Goal: Information Seeking & Learning: Learn about a topic

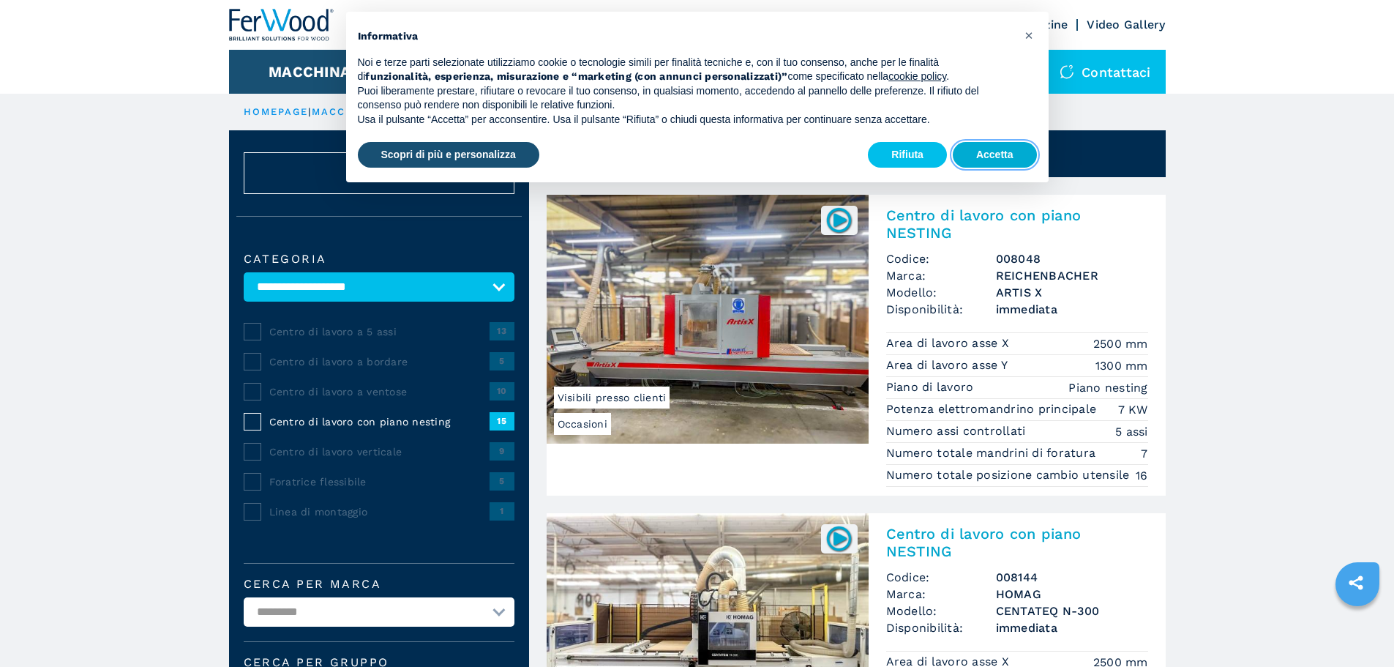
click at [1008, 156] on button "Accetta" at bounding box center [995, 155] width 84 height 26
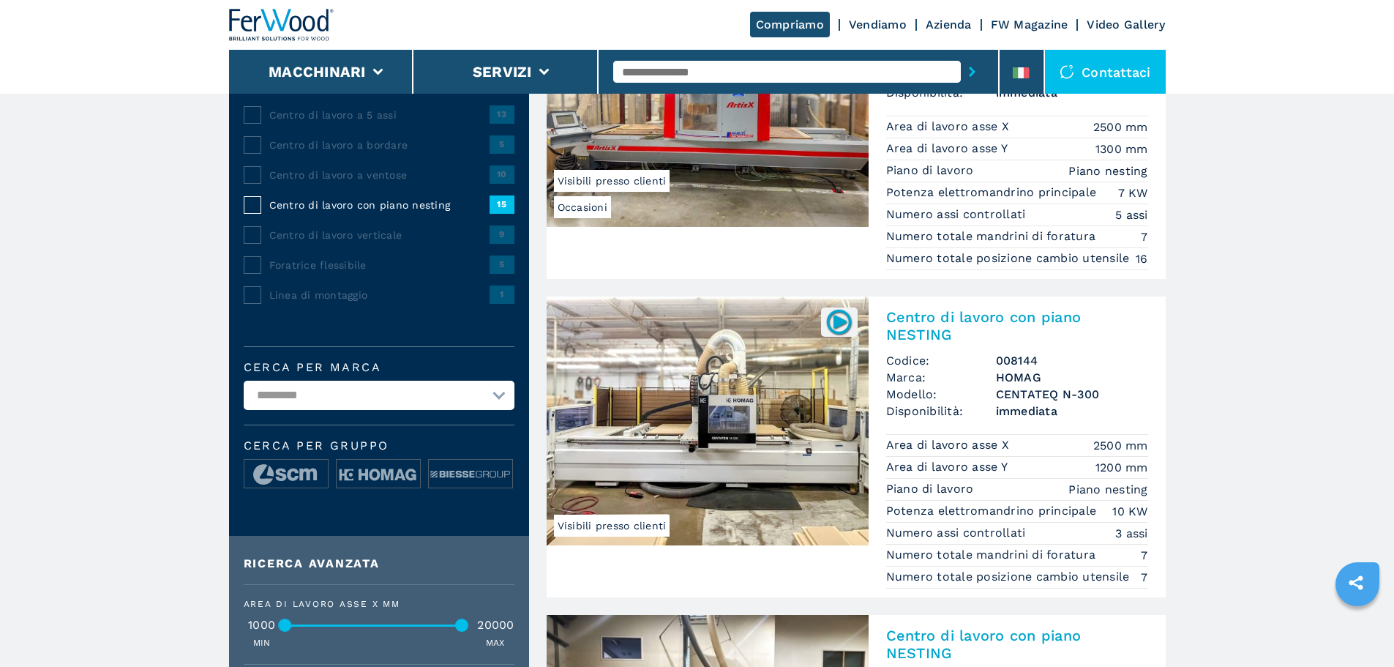
scroll to position [220, 0]
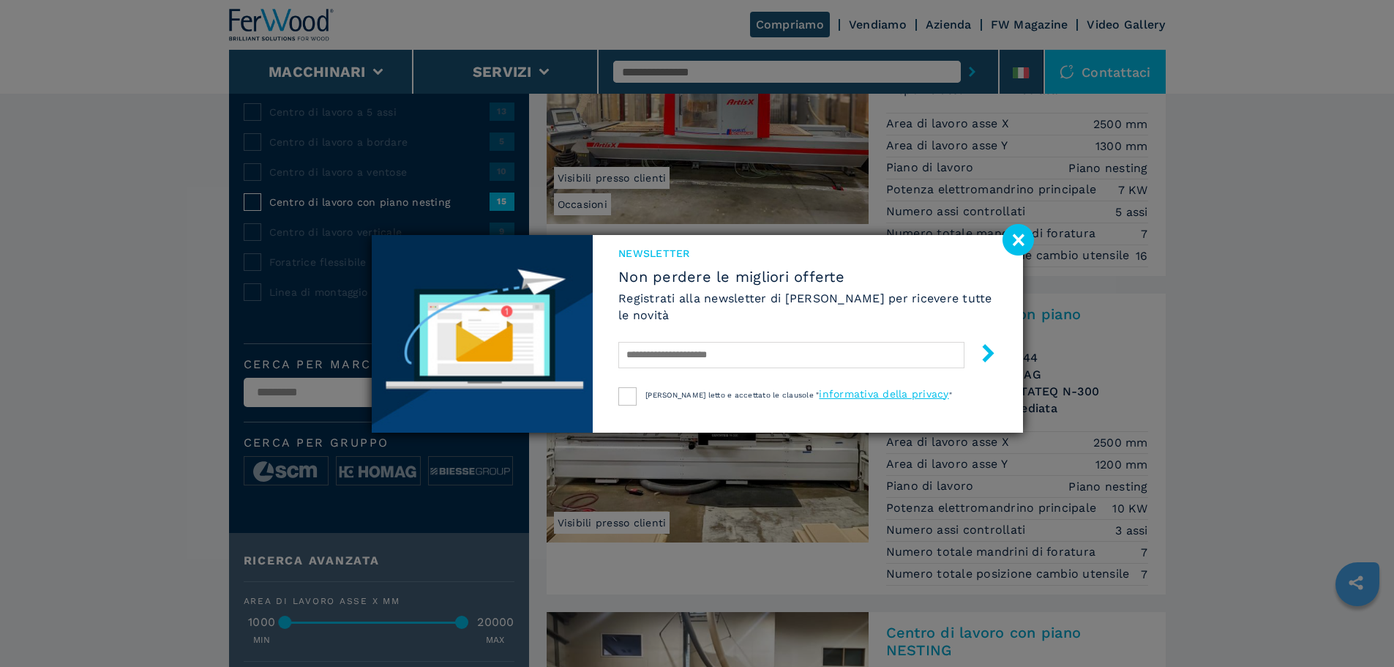
click at [1021, 236] on image at bounding box center [1017, 239] width 31 height 31
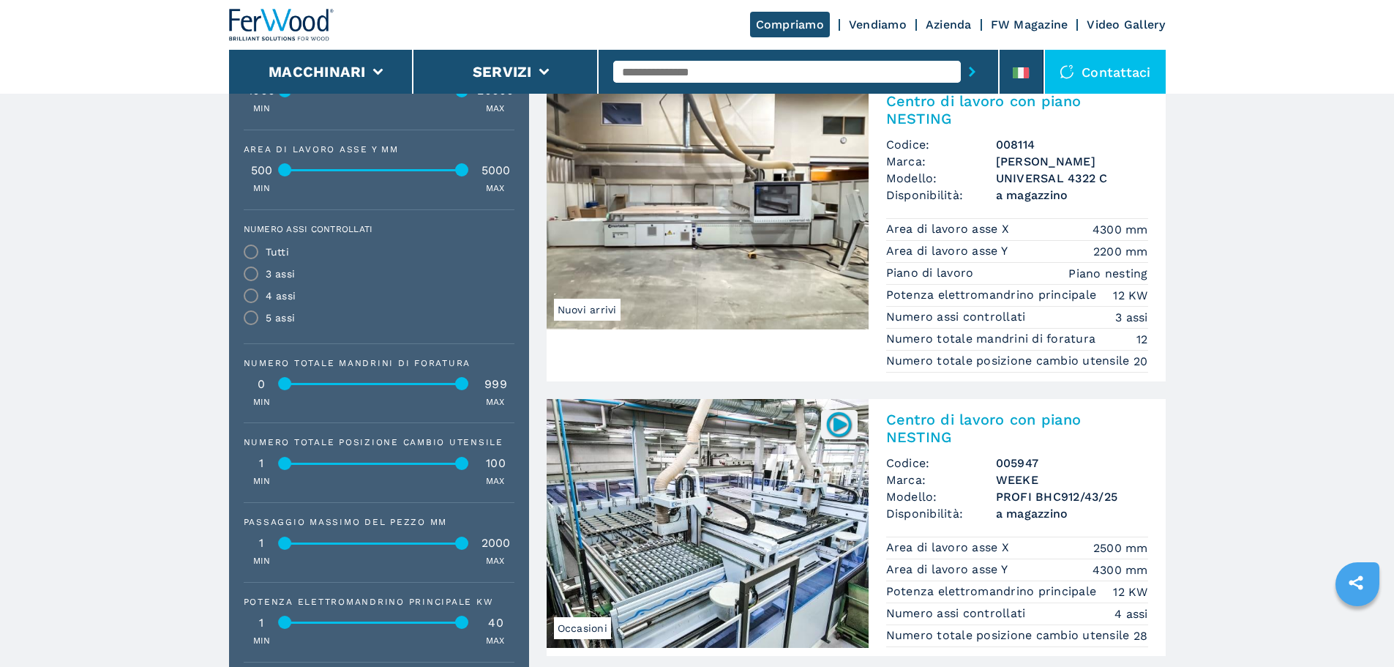
scroll to position [659, 0]
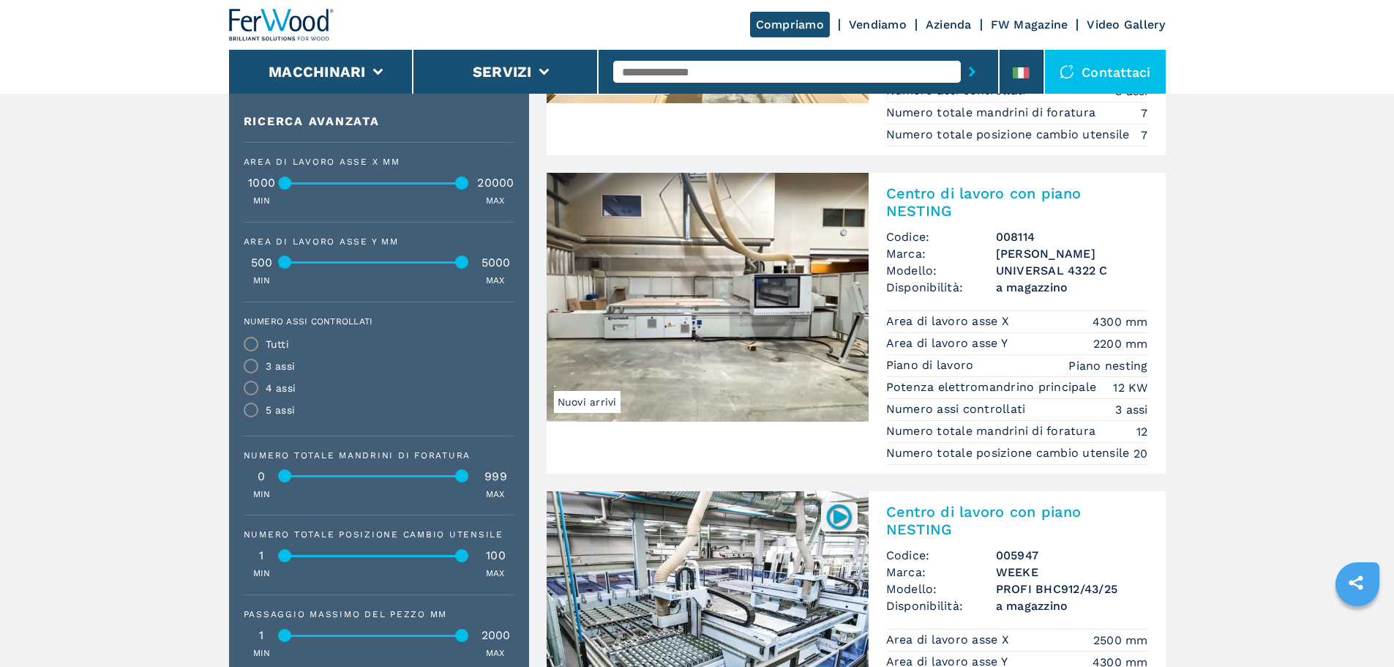
click at [712, 299] on img at bounding box center [708, 297] width 322 height 249
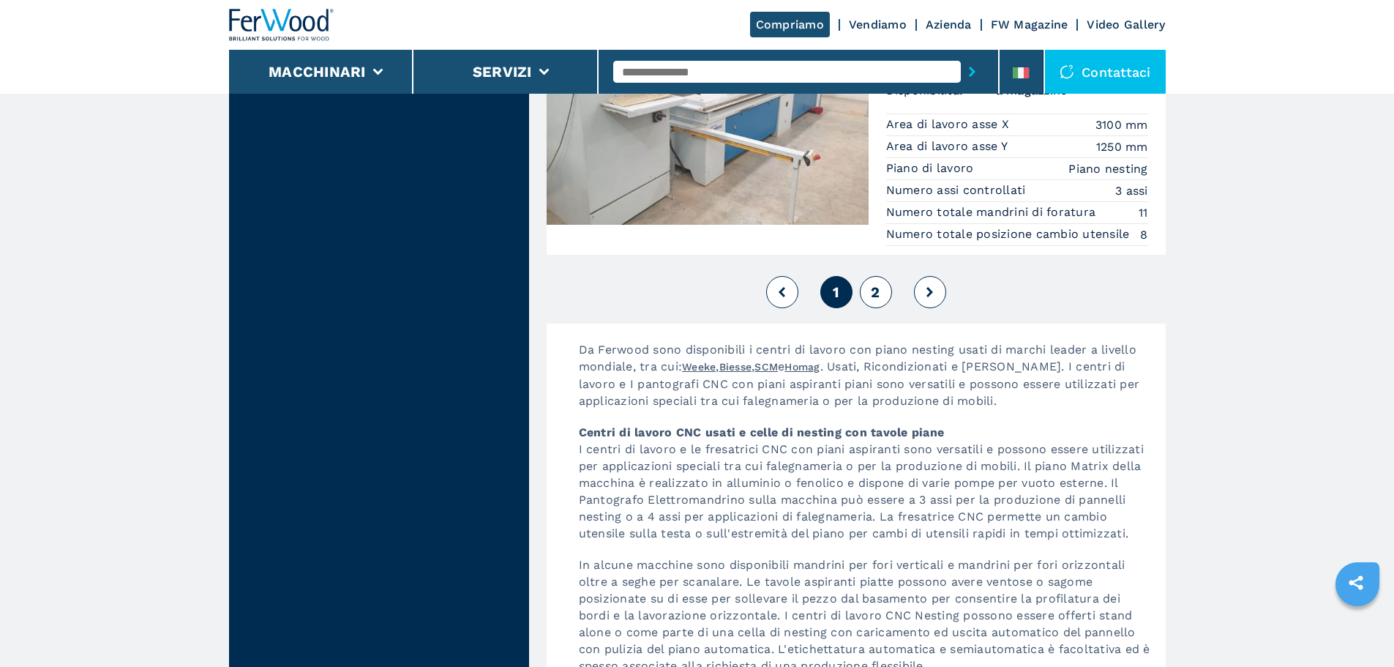
scroll to position [3951, 0]
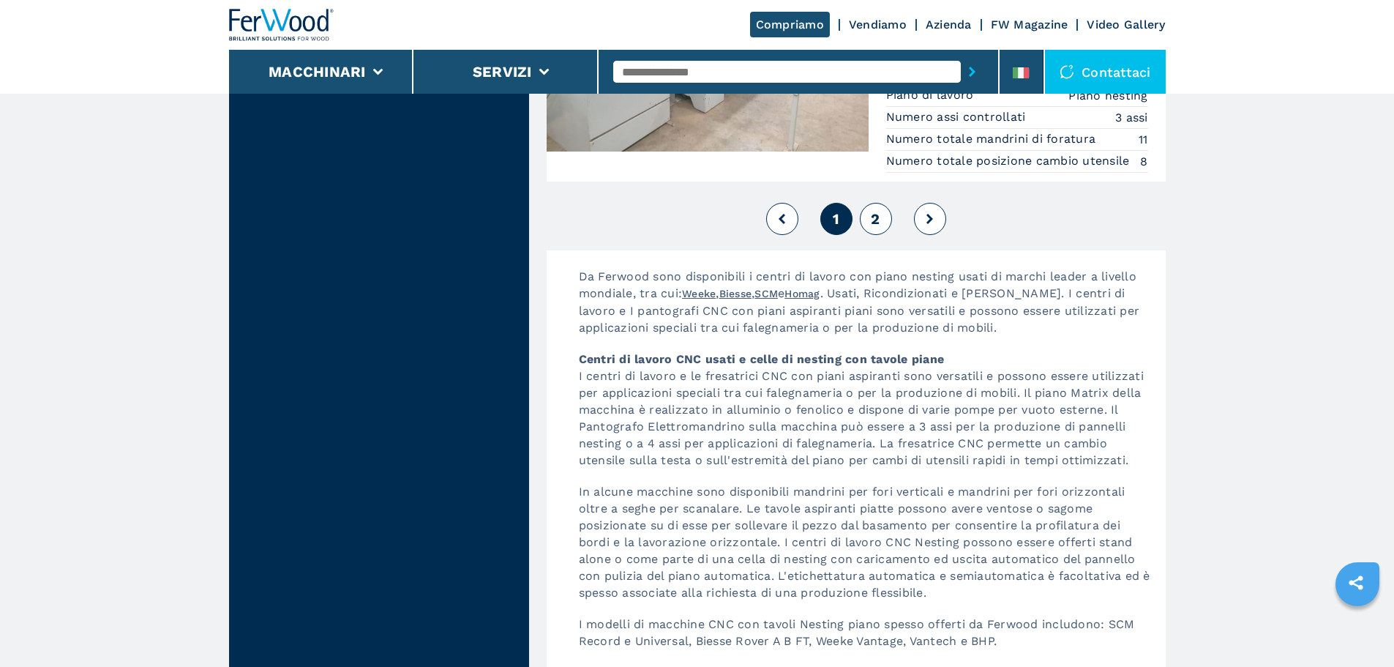
click at [937, 235] on button at bounding box center [930, 219] width 32 height 32
click at [876, 228] on span "2" at bounding box center [875, 219] width 9 height 18
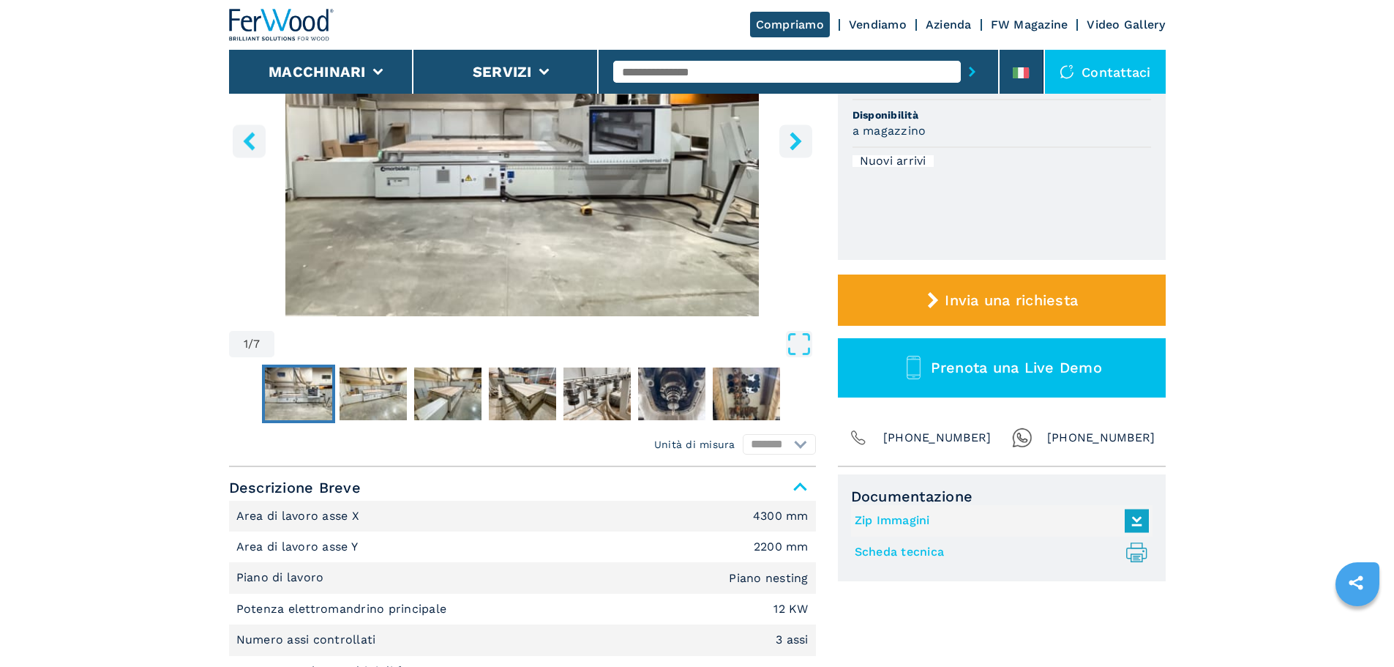
scroll to position [293, 0]
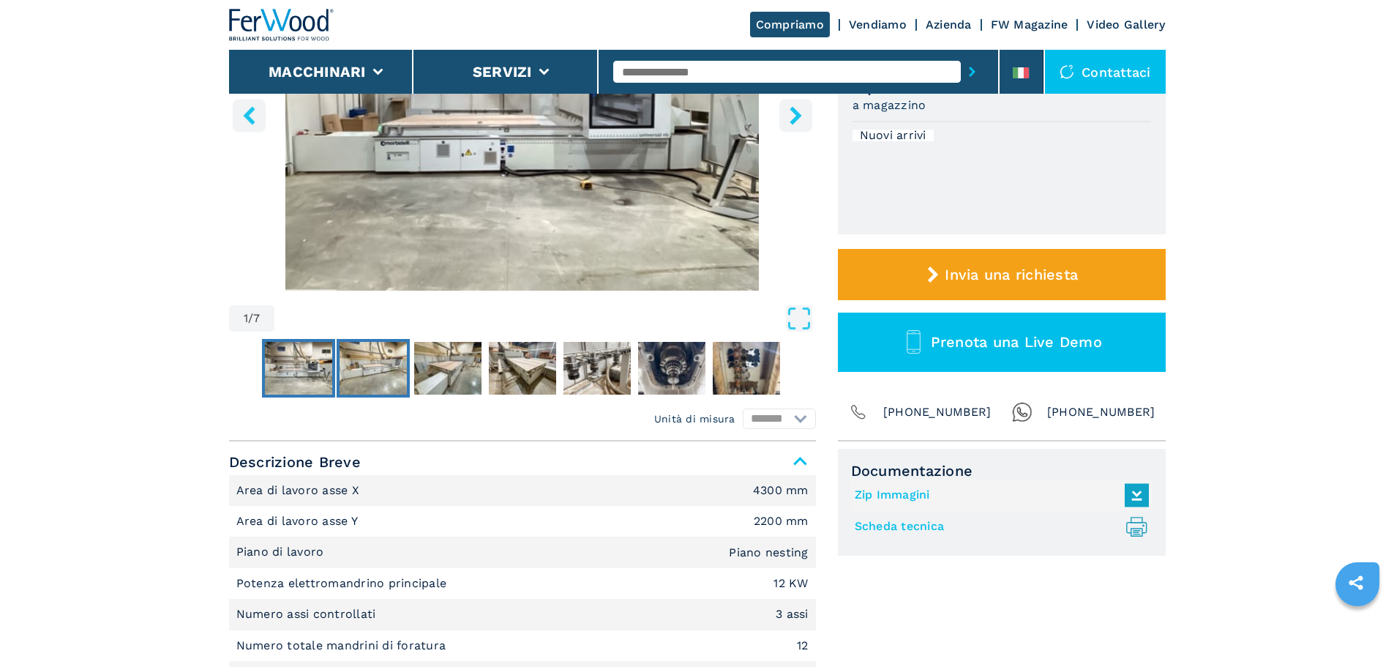
click at [372, 364] on img "Go to Slide 2" at bounding box center [373, 368] width 67 height 53
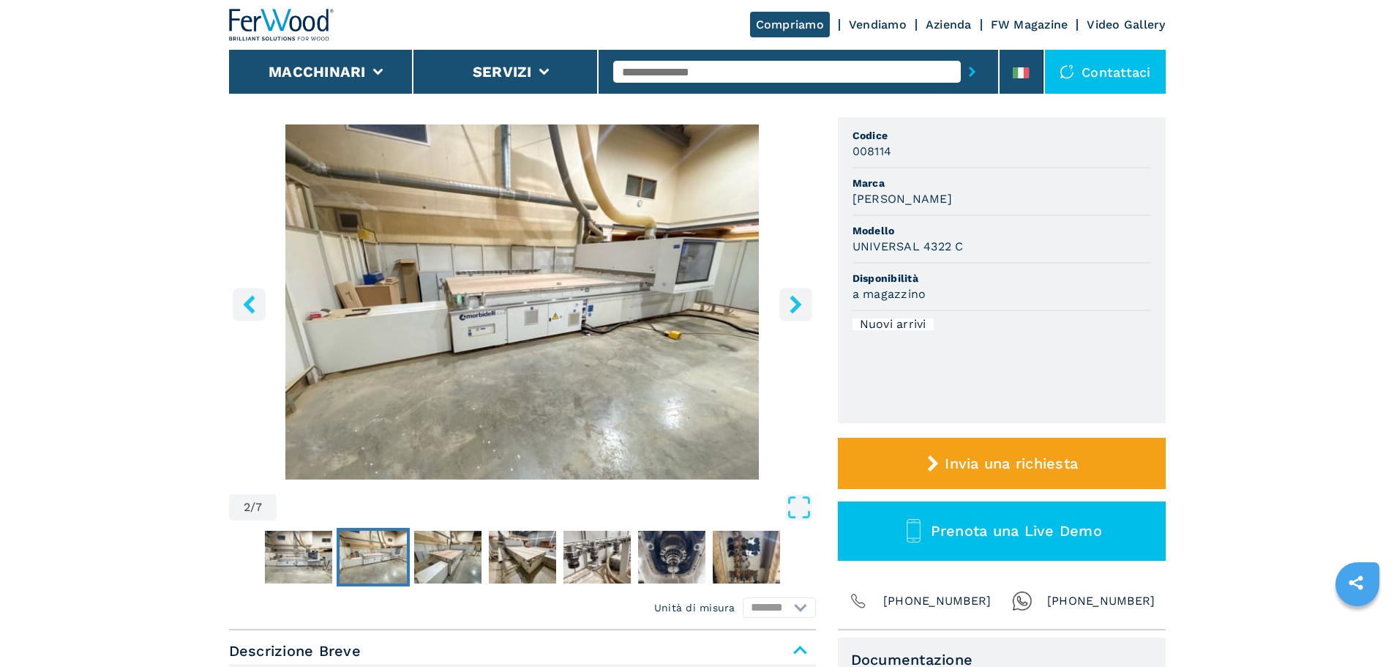
scroll to position [73, 0]
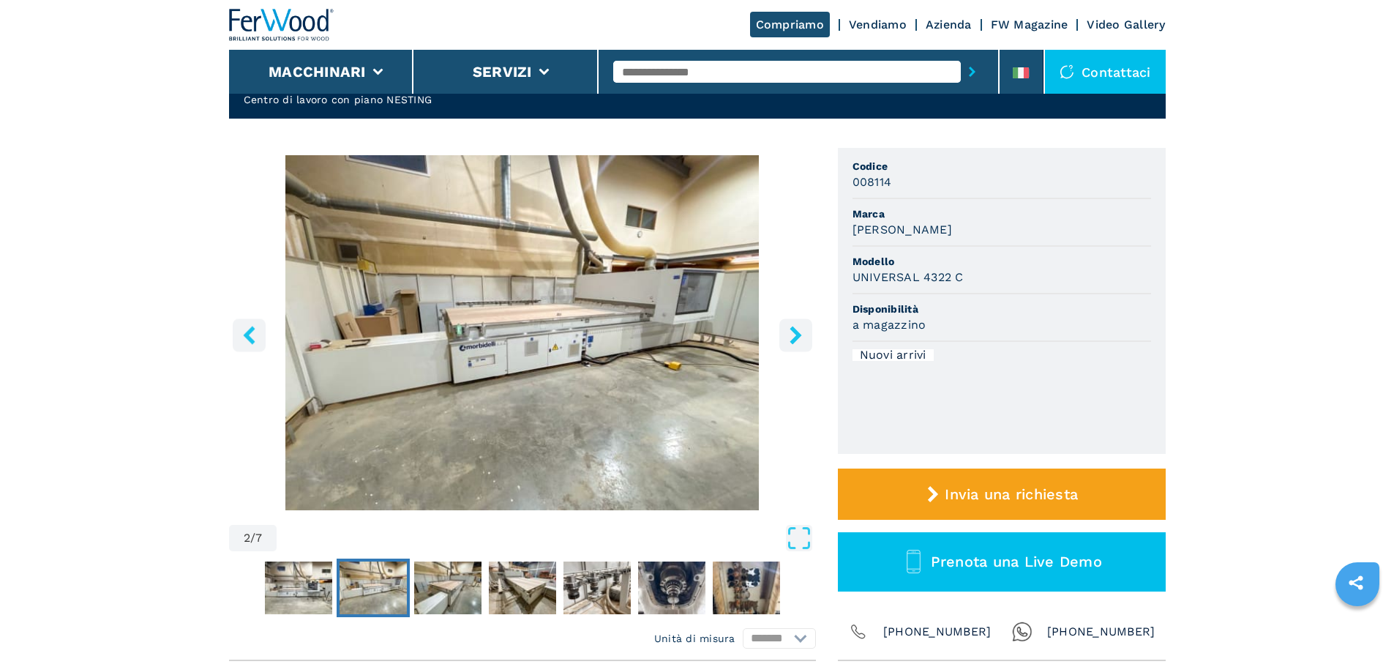
click at [792, 342] on icon "right-button" at bounding box center [796, 335] width 12 height 18
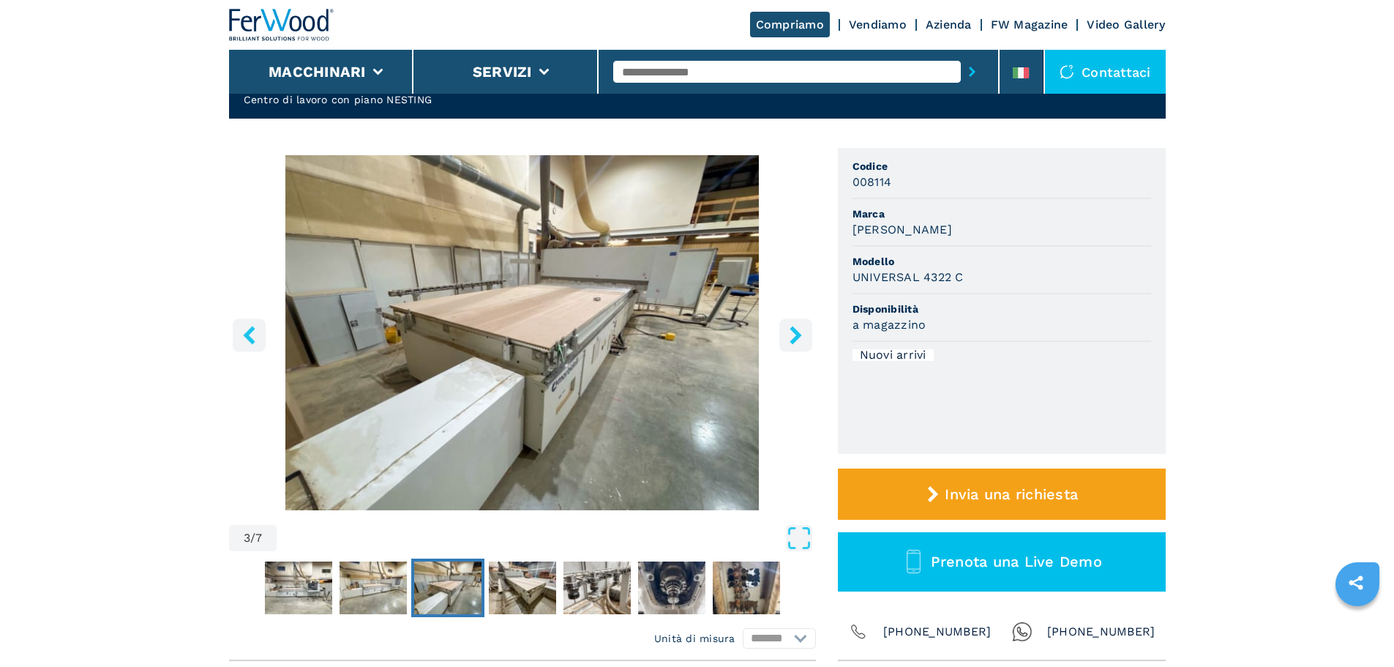
click at [792, 342] on icon "right-button" at bounding box center [796, 335] width 12 height 18
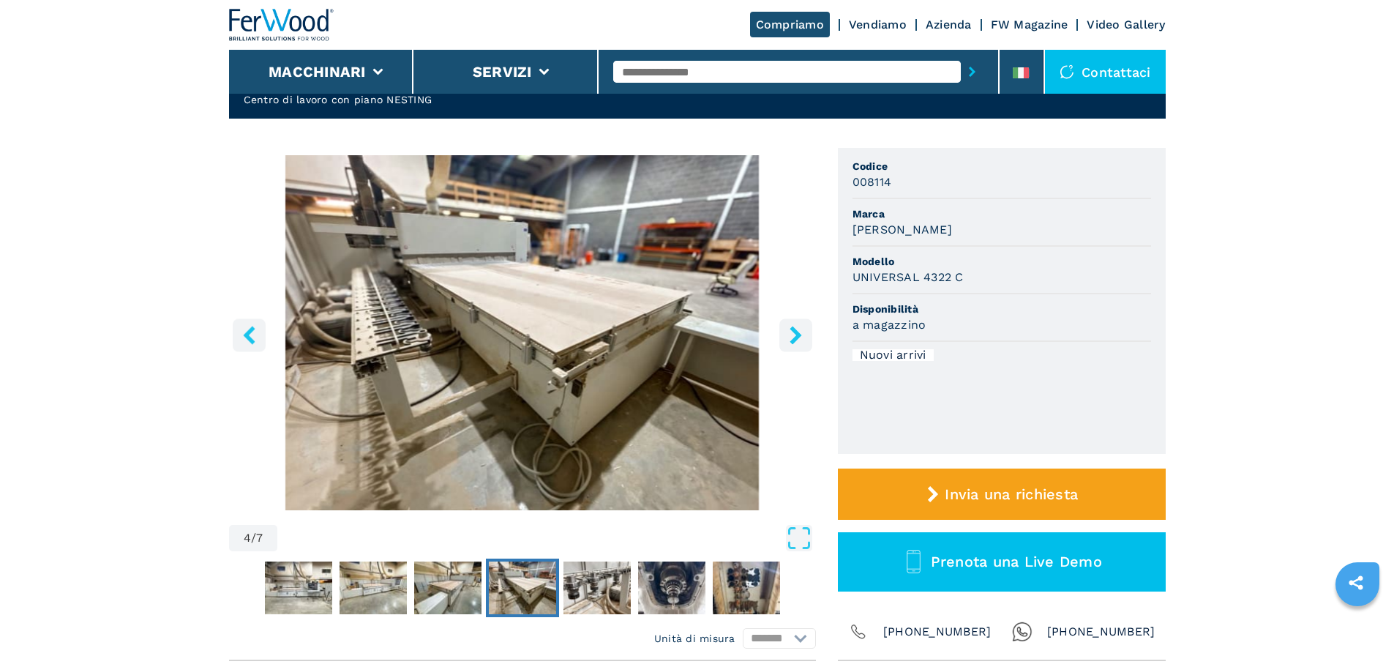
click at [792, 342] on icon "right-button" at bounding box center [796, 335] width 12 height 18
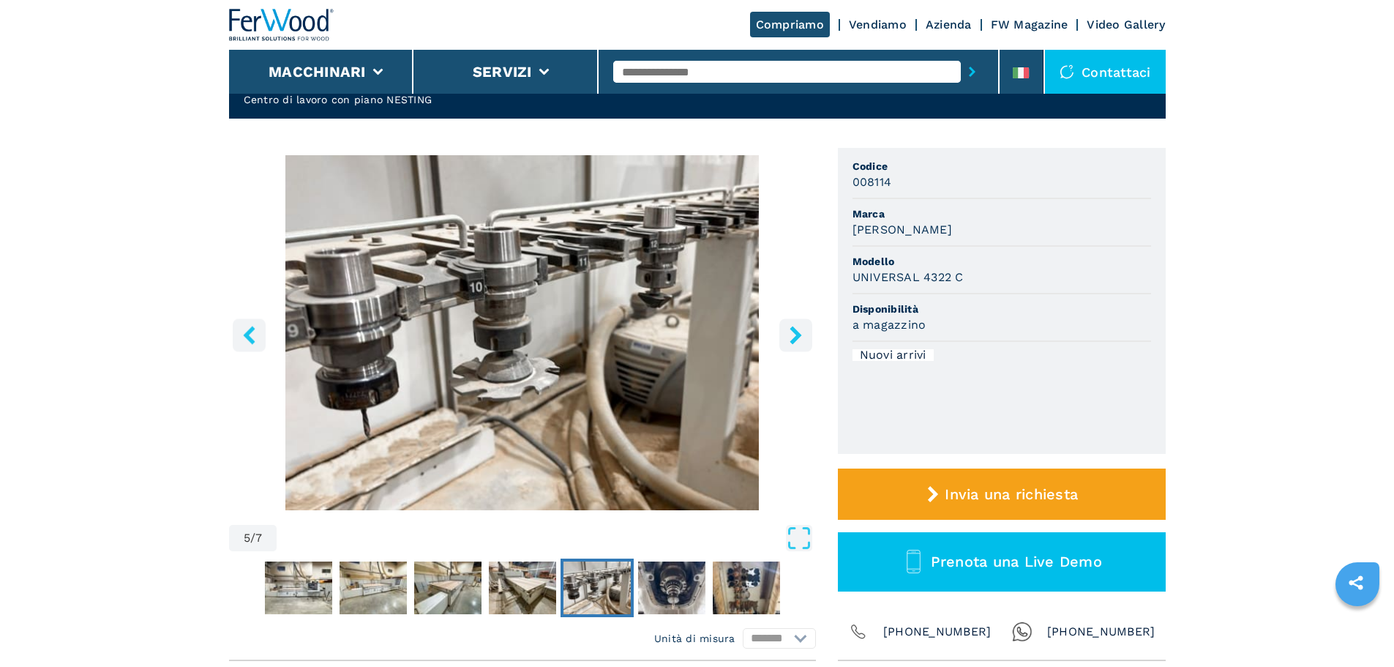
click at [792, 342] on icon "right-button" at bounding box center [796, 335] width 12 height 18
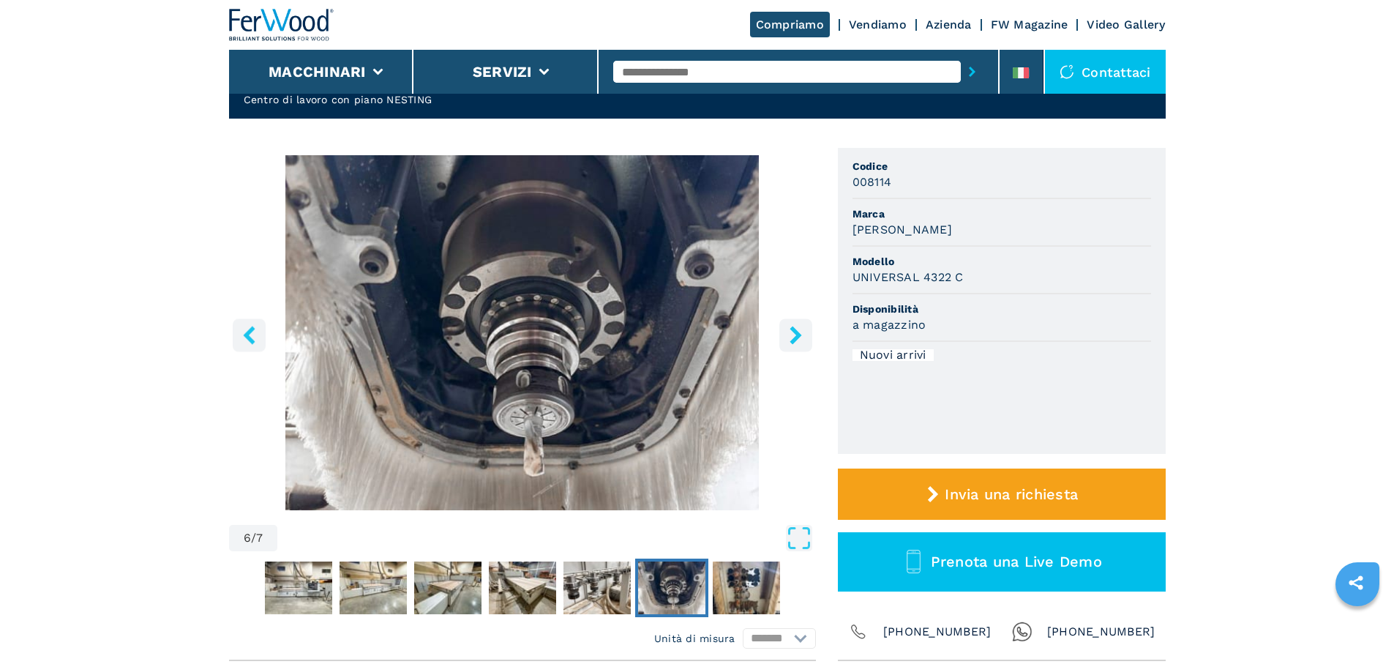
click at [792, 342] on icon "right-button" at bounding box center [796, 335] width 12 height 18
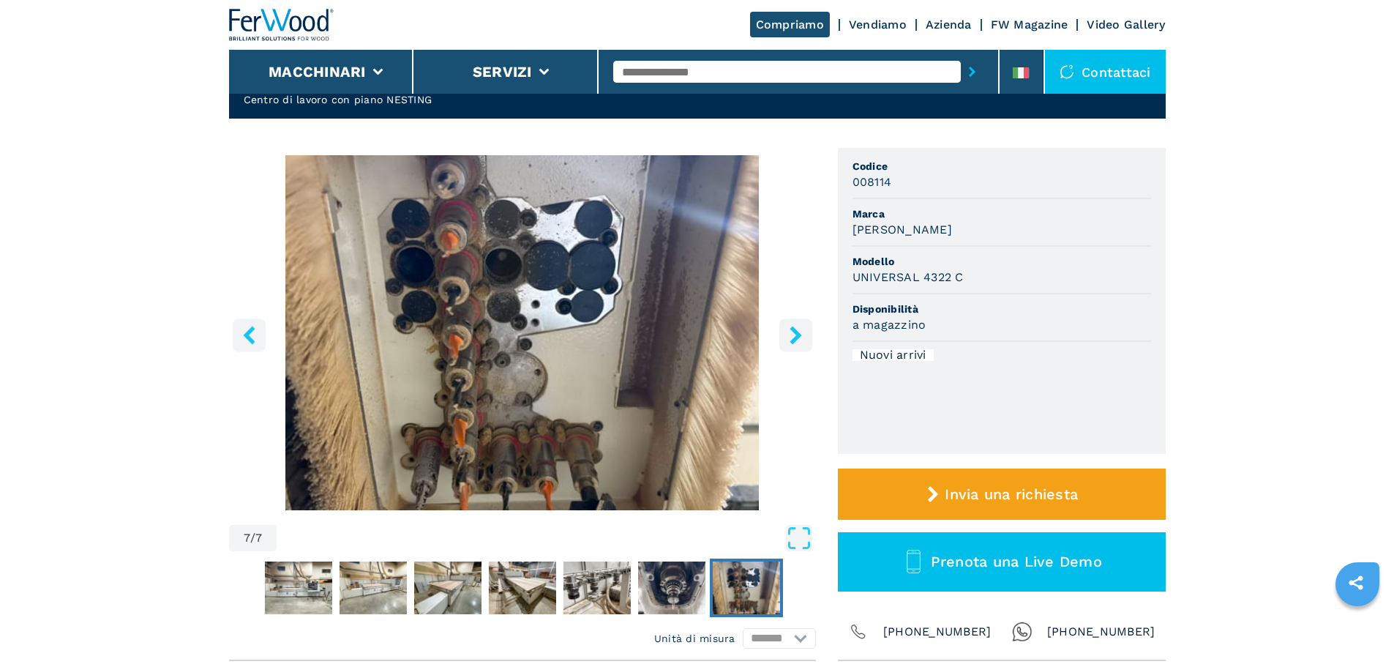
click at [792, 342] on icon "right-button" at bounding box center [796, 335] width 12 height 18
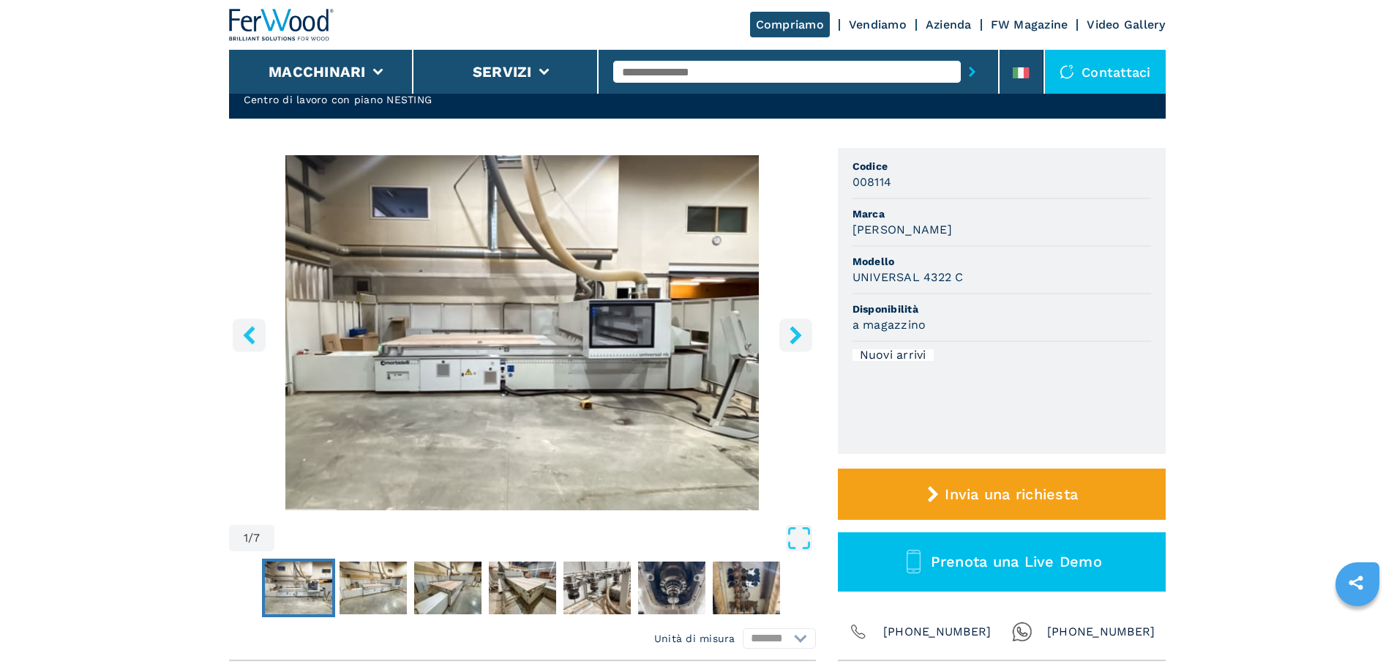
click at [792, 342] on icon "right-button" at bounding box center [796, 335] width 12 height 18
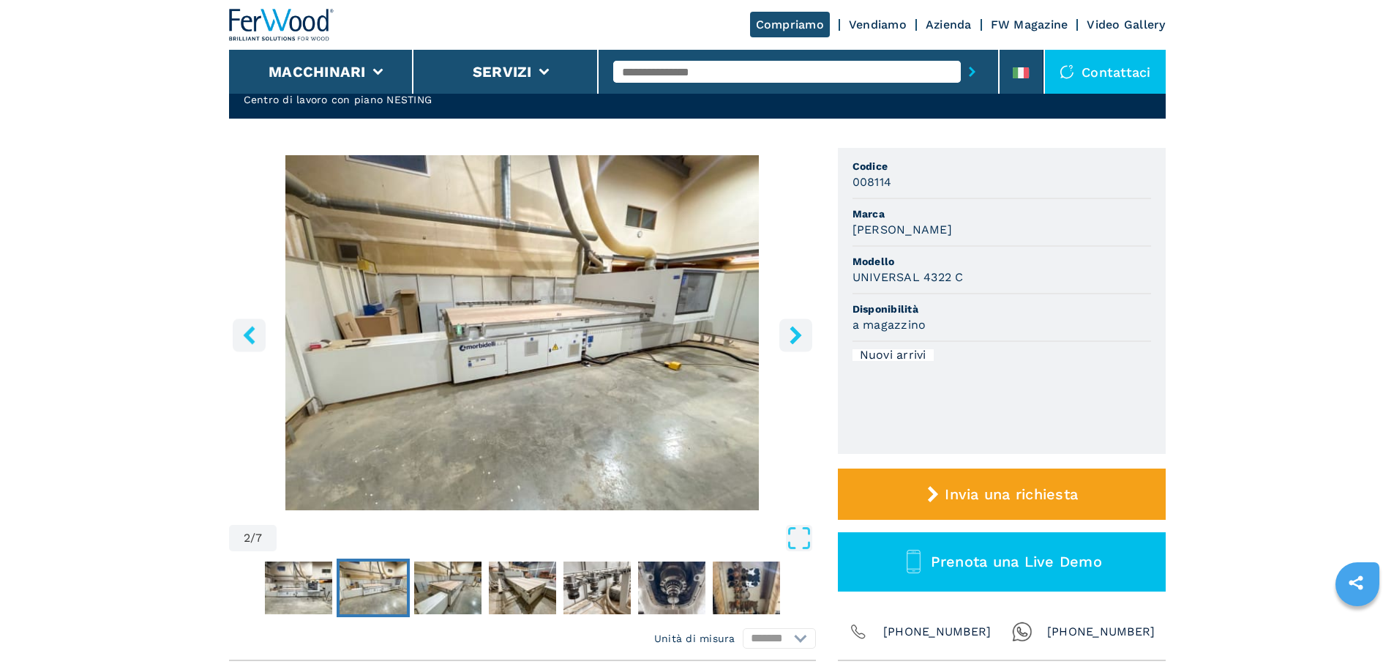
click at [792, 342] on icon "right-button" at bounding box center [796, 335] width 12 height 18
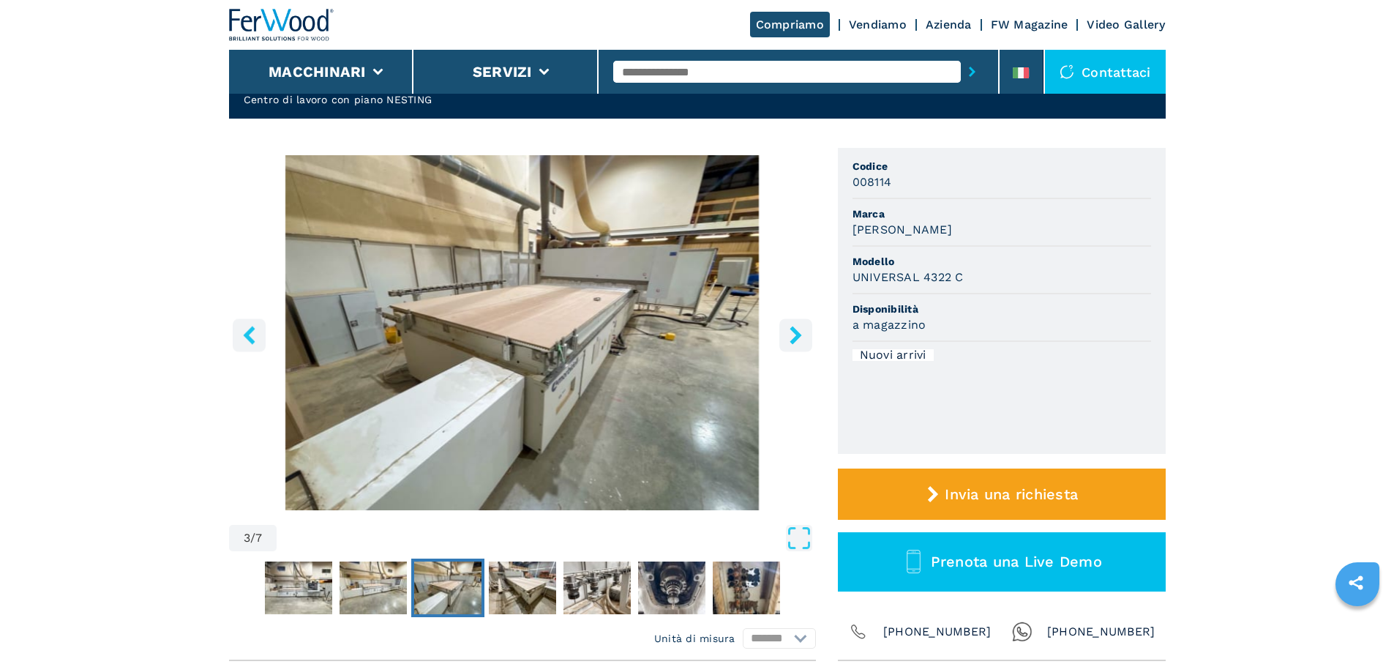
click at [791, 343] on icon "right-button" at bounding box center [796, 335] width 18 height 18
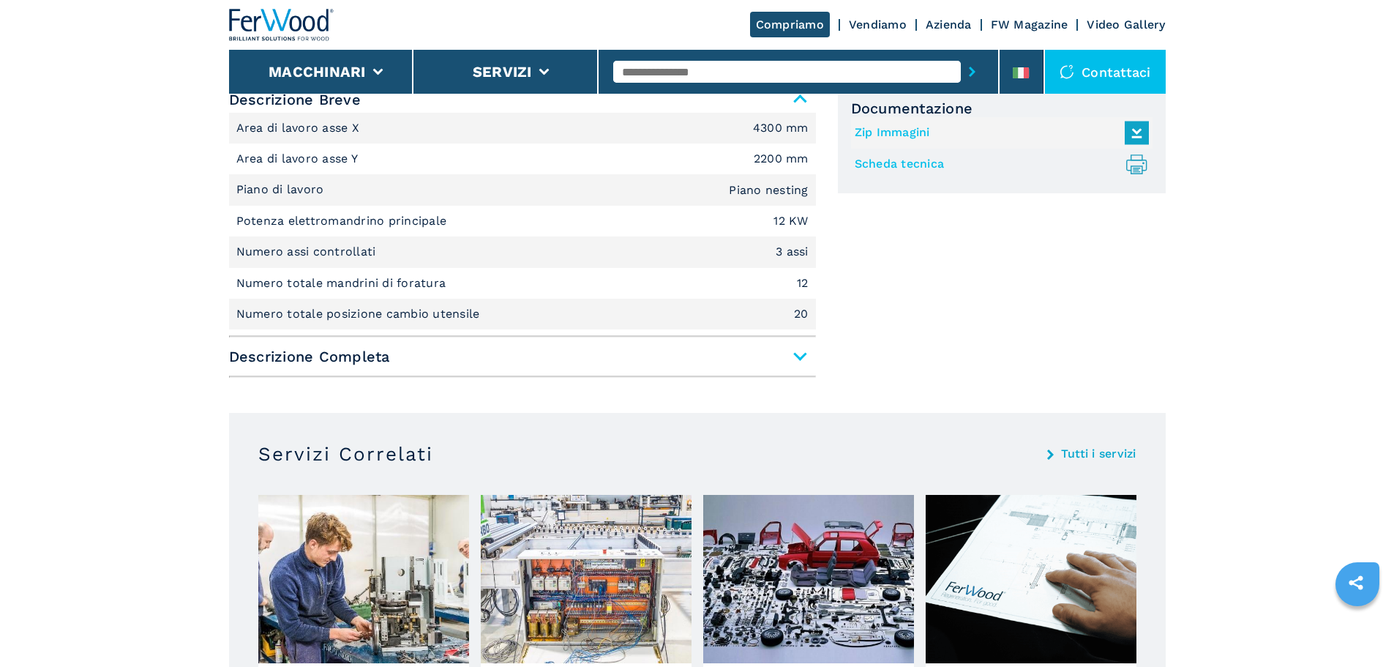
scroll to position [659, 0]
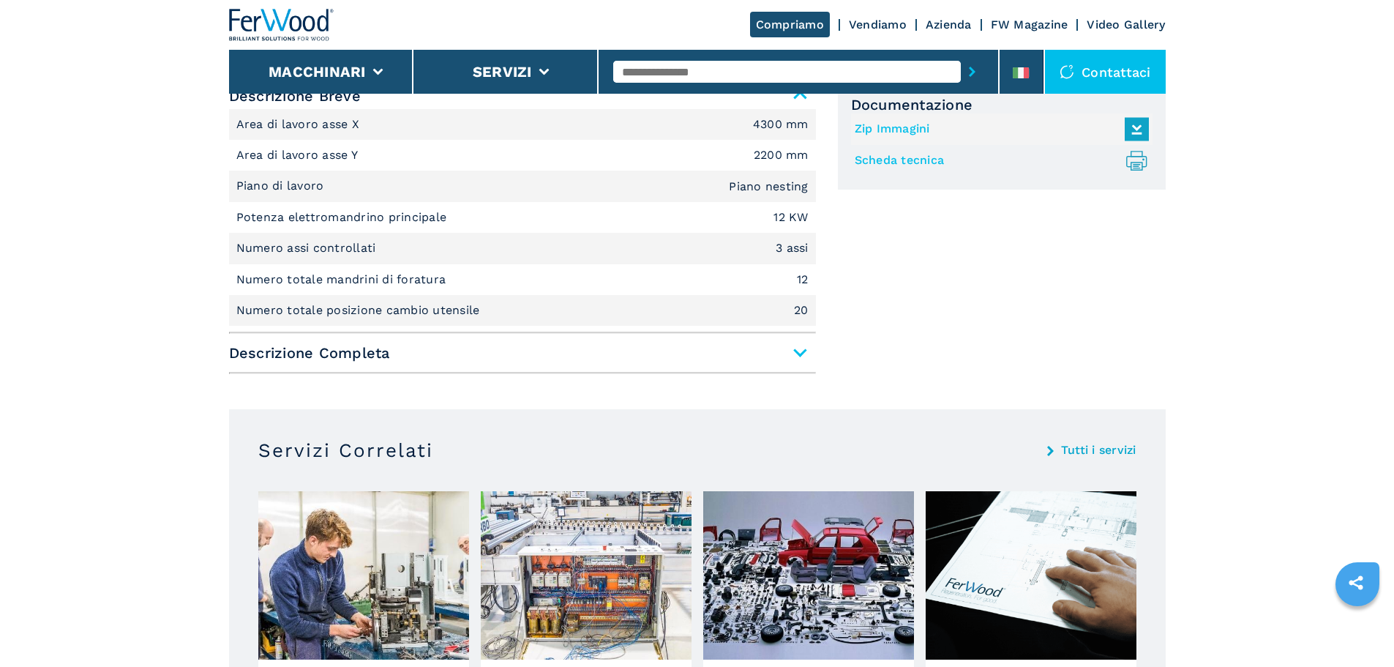
click at [795, 352] on span "Descrizione Completa" at bounding box center [522, 353] width 587 height 26
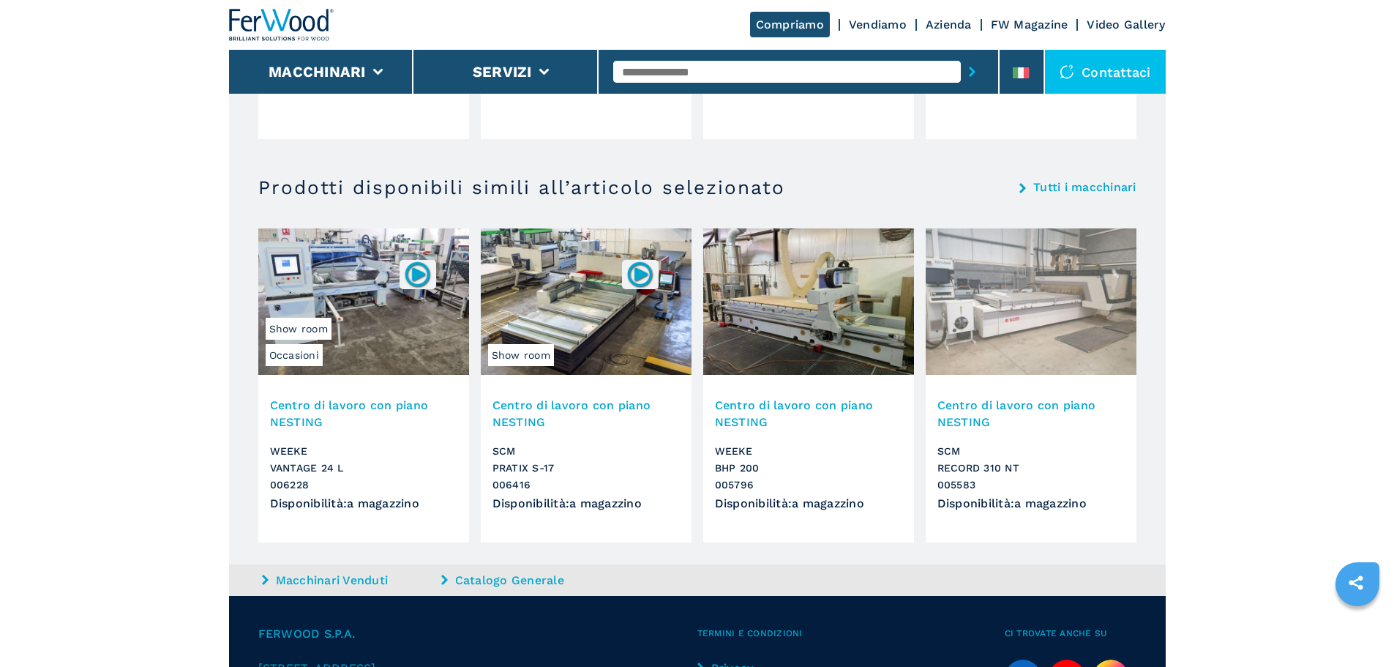
scroll to position [2415, 0]
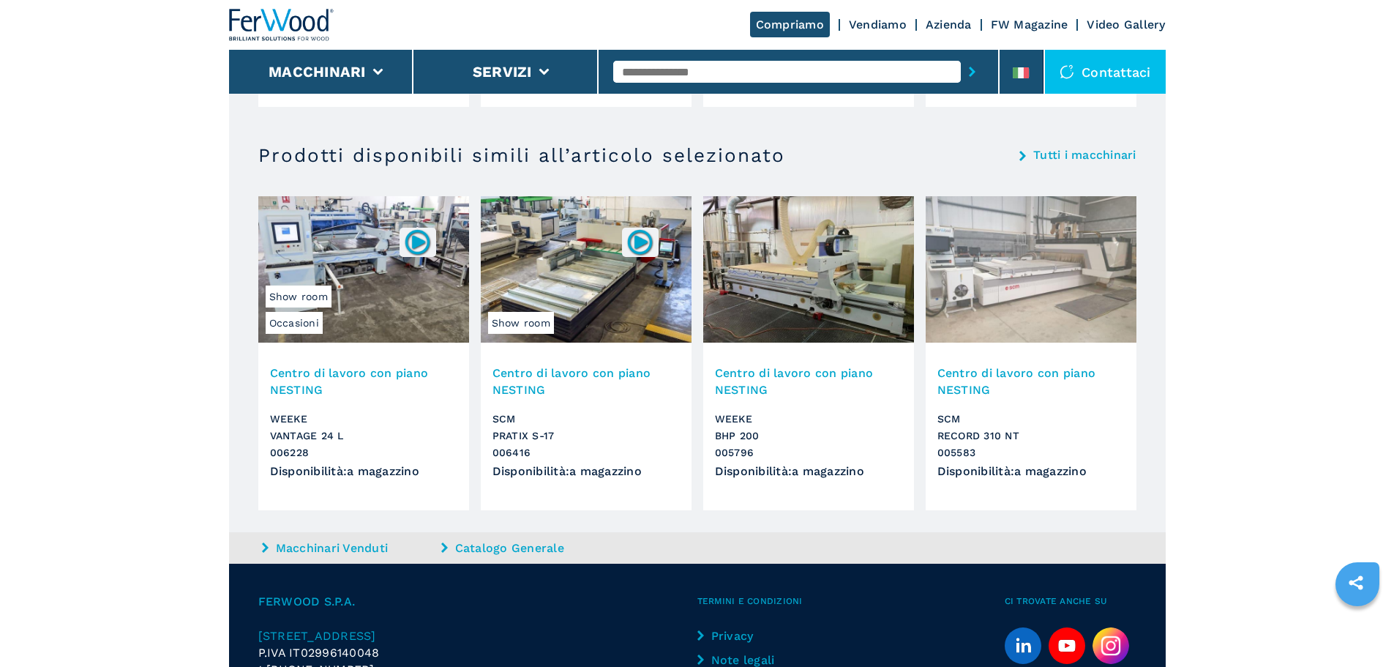
click at [797, 365] on h3 "Centro di lavoro con piano NESTING" at bounding box center [808, 381] width 187 height 34
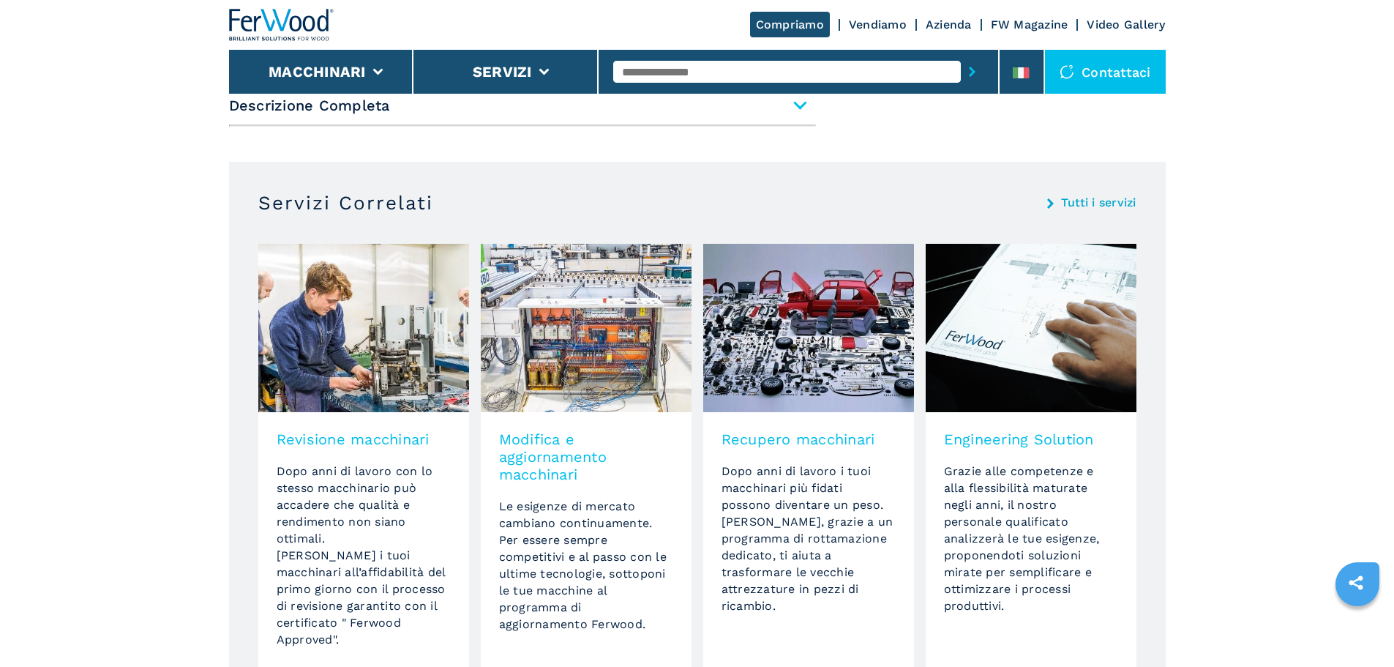
scroll to position [951, 0]
